Goal: Ask a question

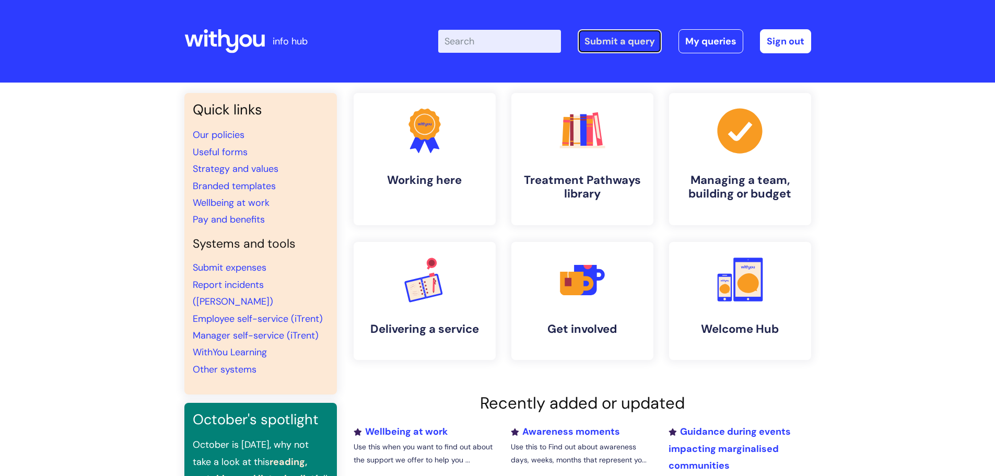
click at [645, 34] on link "Submit a query" at bounding box center [620, 41] width 84 height 24
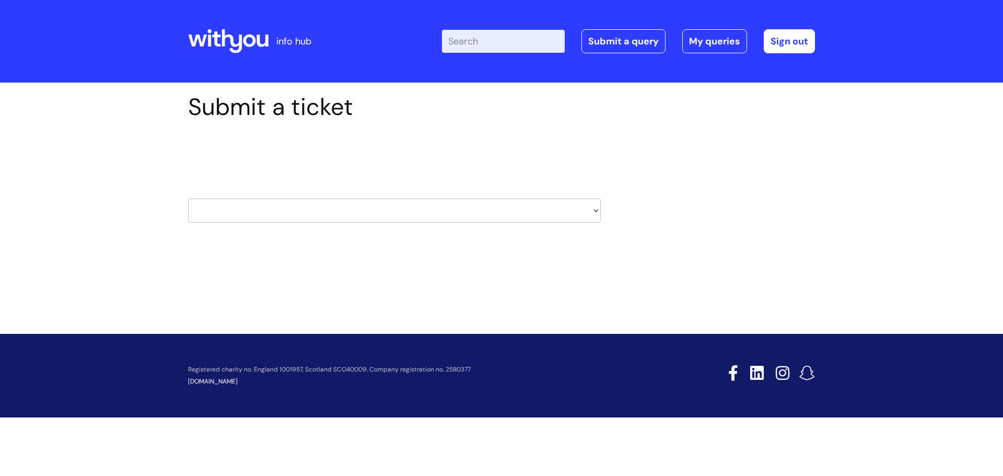
click at [301, 203] on select "HR / People IT and Support Clinical Drug Alerts Finance Accounts Data Support T…" at bounding box center [394, 210] width 413 height 24
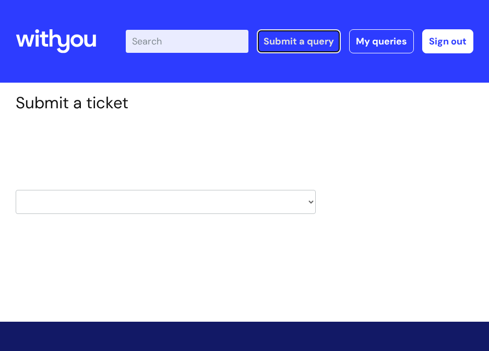
click at [297, 42] on link "Submit a query" at bounding box center [299, 41] width 84 height 24
click at [302, 43] on link "Submit a query" at bounding box center [299, 41] width 84 height 24
click at [279, 197] on select "HR / People IT and Support Clinical Drug Alerts Finance Accounts Data Support T…" at bounding box center [166, 202] width 300 height 24
click at [379, 167] on div "Submit a ticket Select issue type HR / People IT and Support Clinical Drug Aler…" at bounding box center [245, 169] width 474 height 153
